Goal: Task Accomplishment & Management: Manage account settings

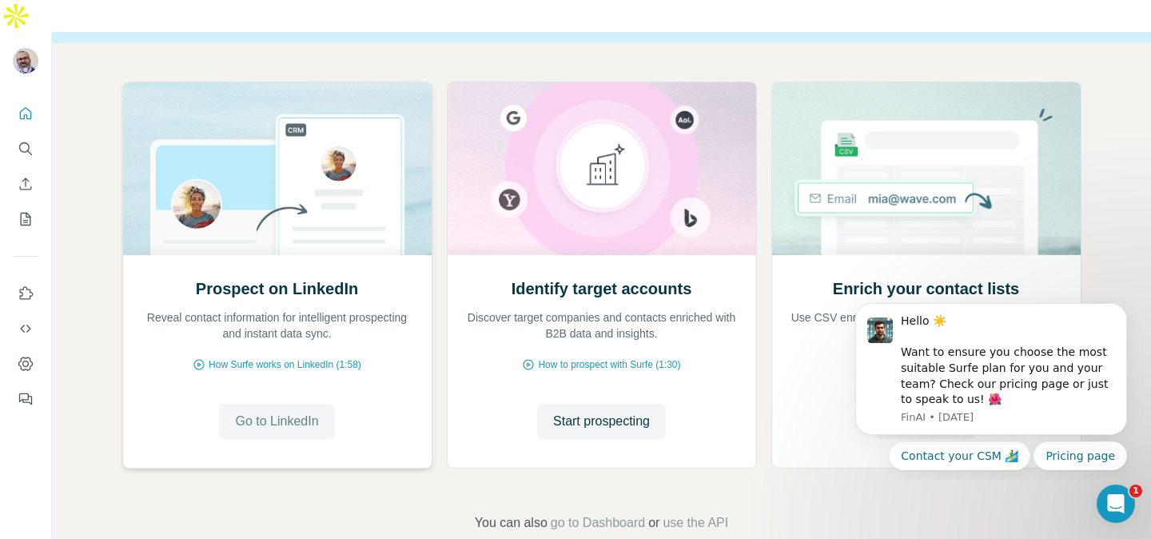
click at [275, 412] on span "Go to LinkedIn" at bounding box center [276, 421] width 83 height 19
click at [309, 357] on span "How Surfe works on LinkedIn (1:58)" at bounding box center [285, 364] width 153 height 14
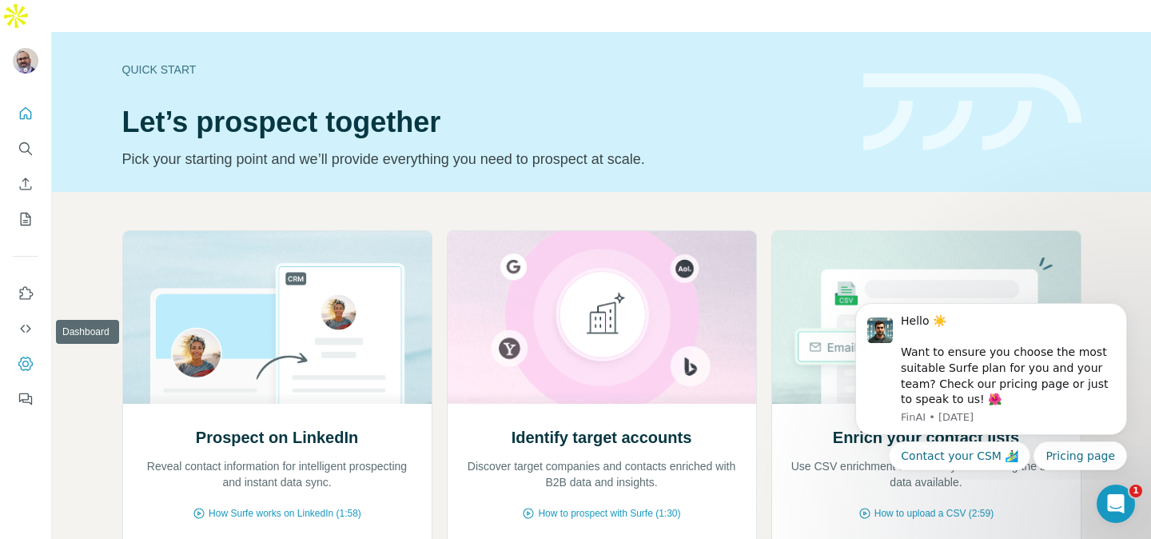
click at [31, 356] on icon "Dashboard" at bounding box center [26, 364] width 16 height 16
click at [29, 391] on icon "Feedback" at bounding box center [26, 399] width 16 height 16
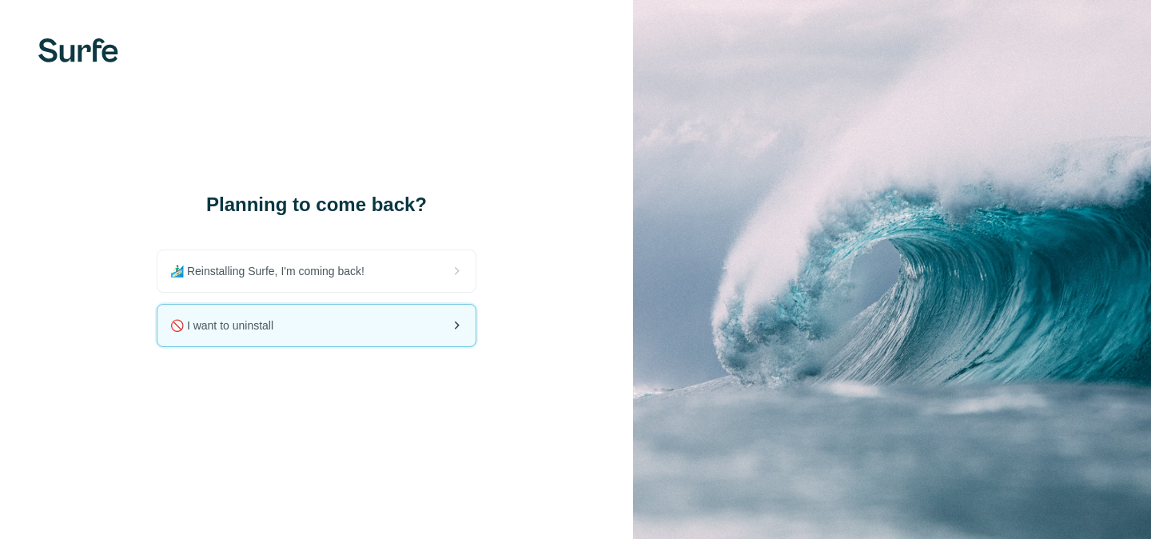
click at [262, 333] on span "🚫 I want to uninstall" at bounding box center [228, 325] width 116 height 16
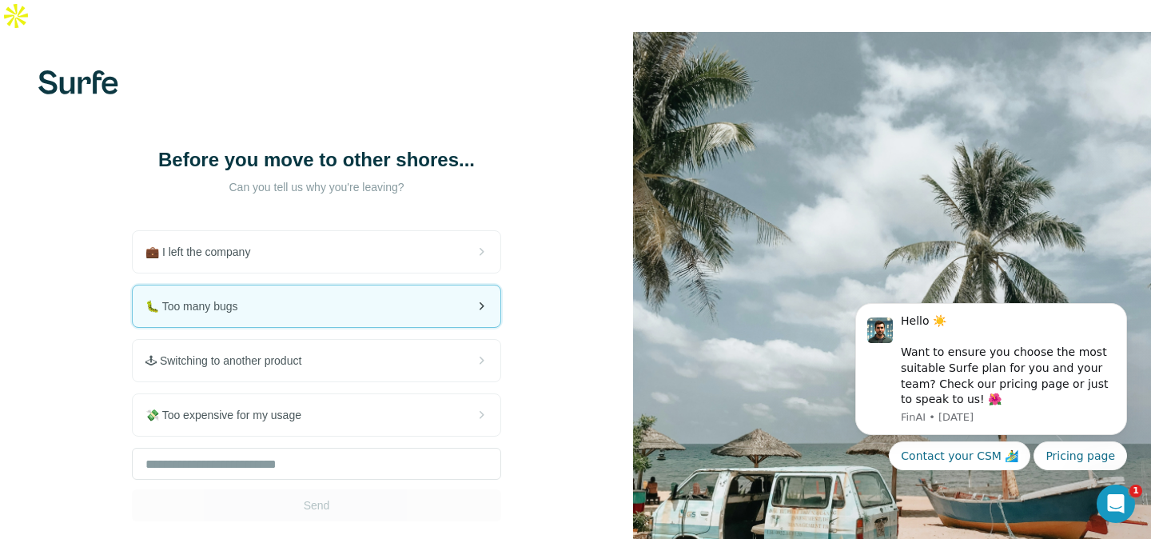
click at [325, 288] on div "🐛 Too many bugs" at bounding box center [317, 306] width 368 height 42
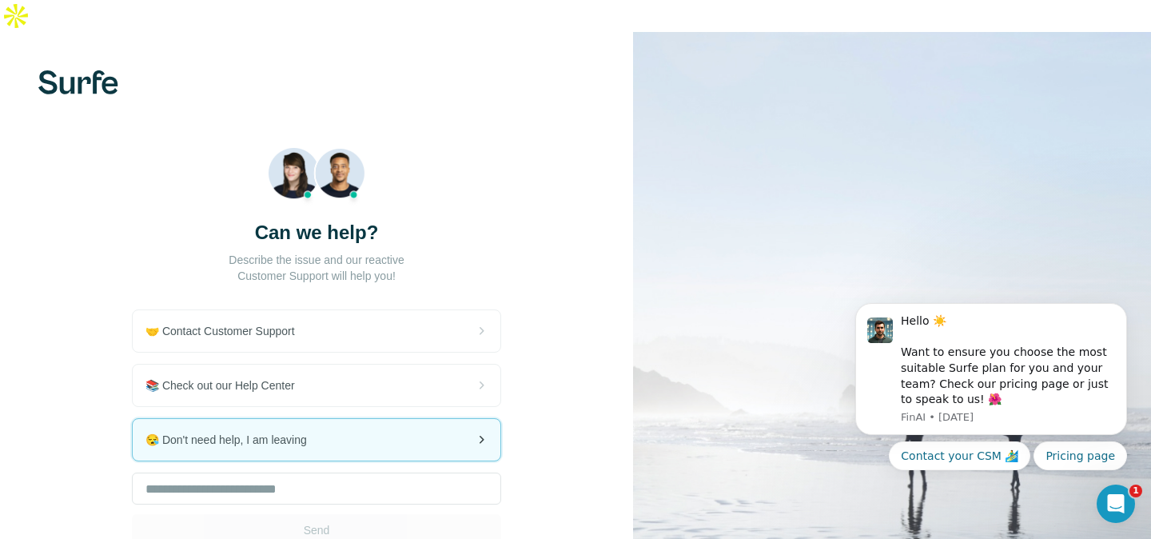
click at [313, 419] on div "😪 Don't need help, I am leaving" at bounding box center [317, 440] width 368 height 42
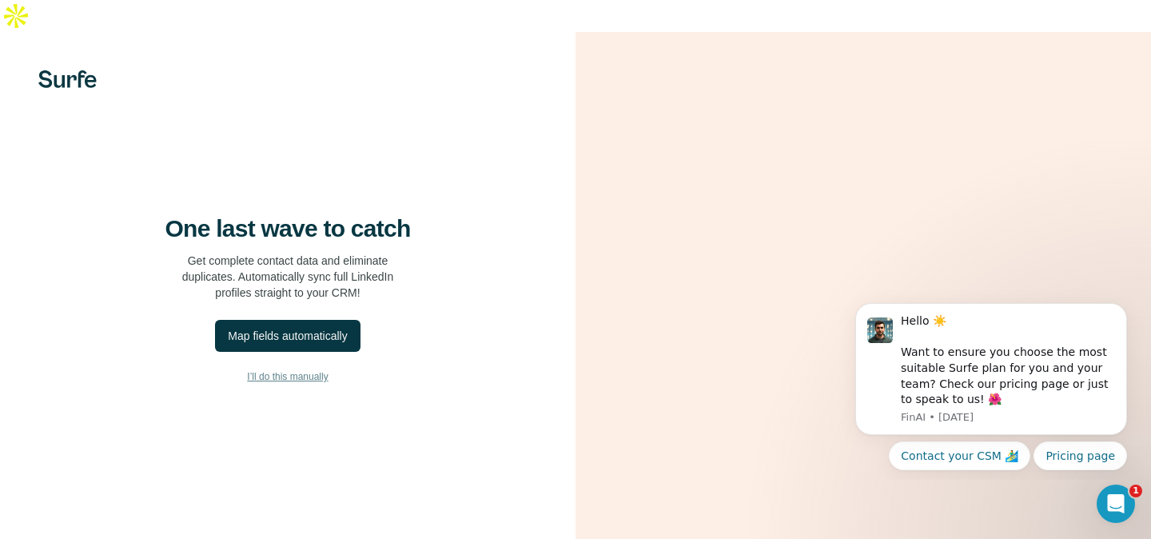
click at [298, 384] on span "I’ll do this manually" at bounding box center [287, 376] width 81 height 14
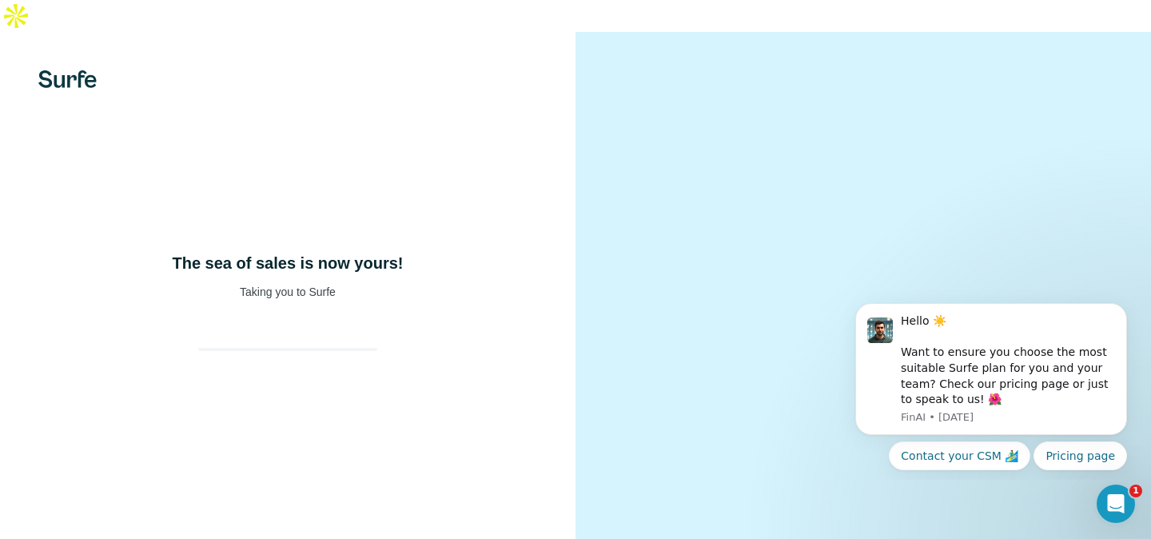
click at [309, 388] on div "The sea of sales is now yours! Taking you to Surfe" at bounding box center [288, 301] width 576 height 539
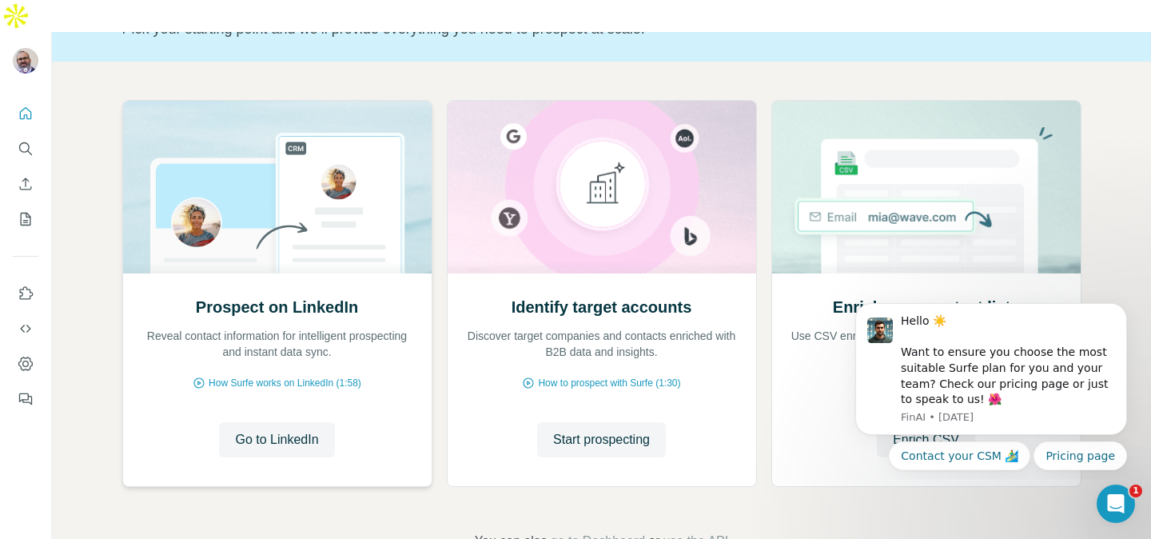
scroll to position [142, 0]
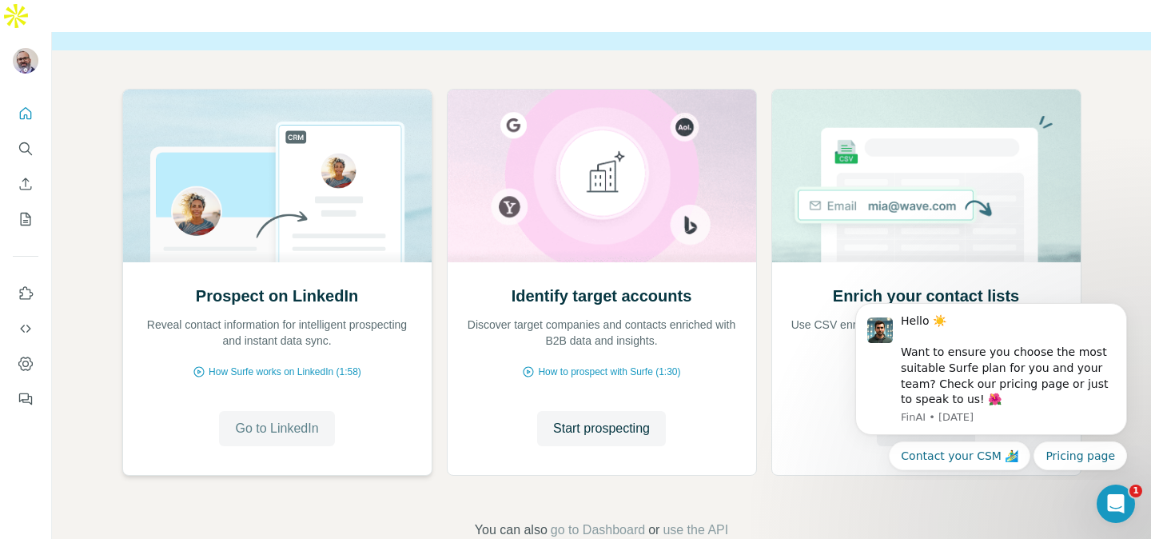
click at [278, 419] on span "Go to LinkedIn" at bounding box center [276, 428] width 83 height 19
click at [22, 361] on icon "Dashboard" at bounding box center [25, 364] width 6 height 6
